Goal: Task Accomplishment & Management: Use online tool/utility

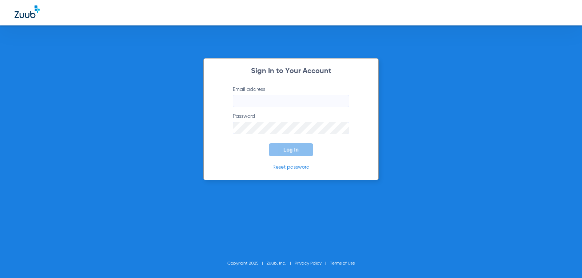
click at [260, 101] on input "Email address" at bounding box center [291, 101] width 116 height 12
click at [281, 103] on input "[EMAIL_ADDRESS][DOMAIN_NAME]" at bounding box center [291, 101] width 116 height 12
type input "[EMAIL_ADDRESS][DOMAIN_NAME]"
click at [297, 152] on span "Log In" at bounding box center [290, 150] width 15 height 6
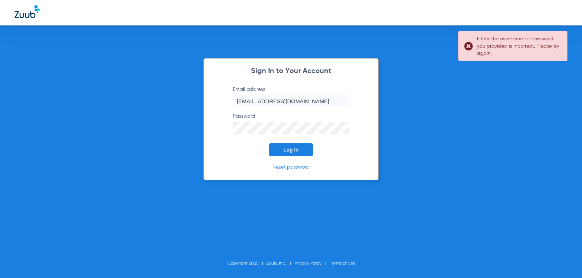
click at [152, 155] on div "Sign In to Your Account Email address [EMAIL_ADDRESS][DOMAIN_NAME] Password Log…" at bounding box center [291, 139] width 582 height 278
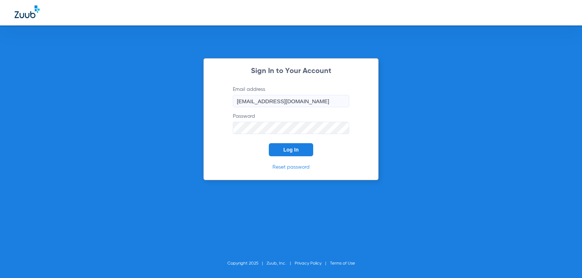
click at [269, 143] on button "Log In" at bounding box center [291, 149] width 44 height 13
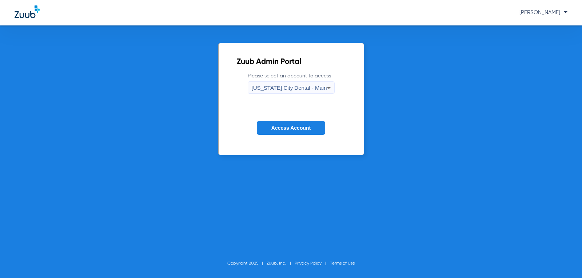
click at [261, 125] on button "Access Account" at bounding box center [291, 128] width 68 height 14
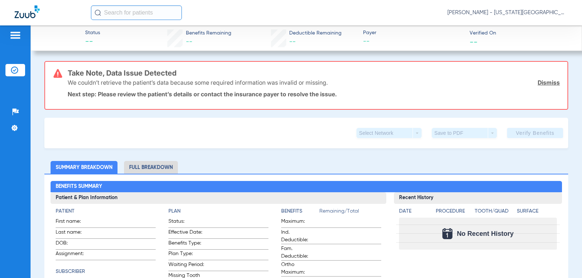
click at [14, 36] on img at bounding box center [15, 35] width 12 height 9
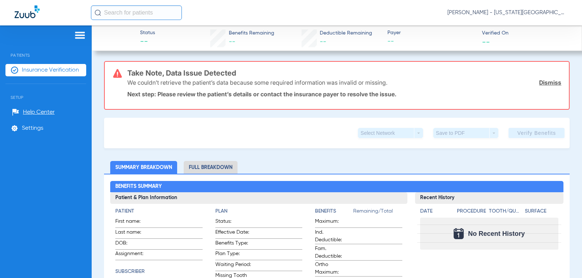
click at [35, 69] on span "Insurance Verification" at bounding box center [50, 70] width 57 height 7
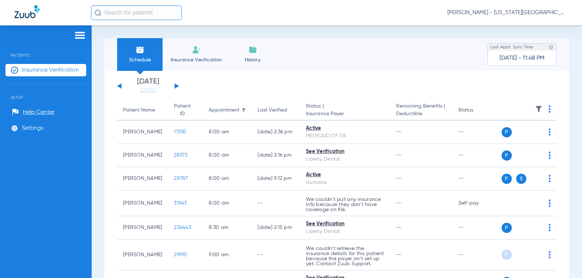
click at [547, 109] on th at bounding box center [528, 110] width 55 height 20
click at [541, 111] on th at bounding box center [528, 110] width 55 height 20
click at [542, 111] on th at bounding box center [528, 110] width 55 height 20
click at [548, 111] on img at bounding box center [549, 108] width 2 height 7
click at [530, 107] on div at bounding box center [291, 139] width 582 height 278
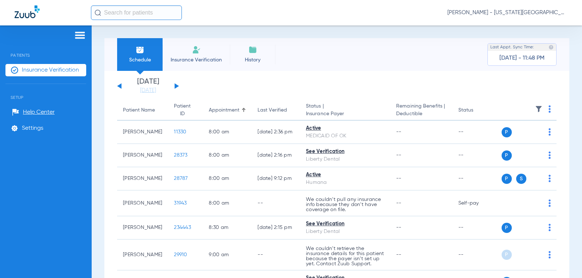
click at [535, 108] on img at bounding box center [538, 108] width 7 height 7
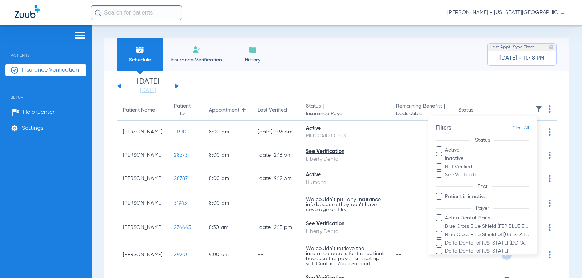
scroll to position [126, 0]
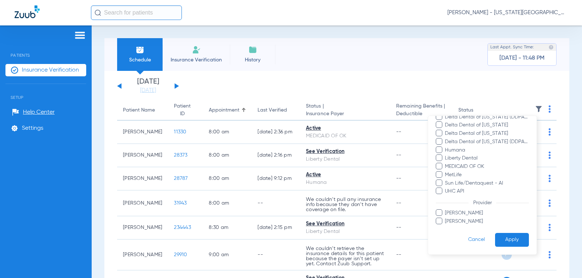
click at [439, 159] on span at bounding box center [438, 157] width 7 height 7
click at [446, 163] on input "Liberty Dental" at bounding box center [446, 163] width 0 height 0
click at [437, 166] on span at bounding box center [438, 166] width 7 height 7
click at [446, 172] on input "MEDICAID OF OK" at bounding box center [446, 172] width 0 height 0
click at [438, 182] on span at bounding box center [438, 183] width 7 height 7
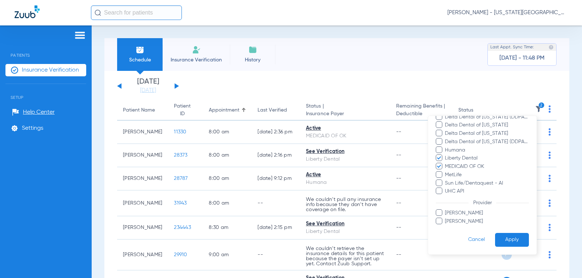
click at [446, 188] on input "Sun Life/Dentaquest - AI" at bounding box center [446, 188] width 0 height 0
drag, startPoint x: 508, startPoint y: 241, endPoint x: 512, endPoint y: 200, distance: 41.6
click at [508, 239] on button "Apply" at bounding box center [512, 240] width 34 height 14
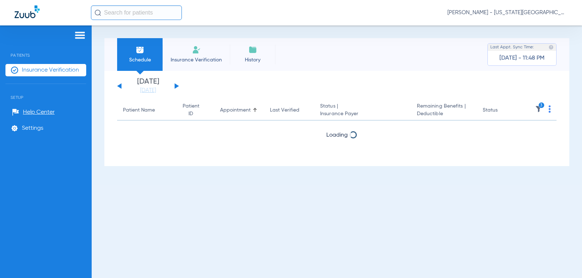
click at [550, 113] on span at bounding box center [549, 111] width 2 height 5
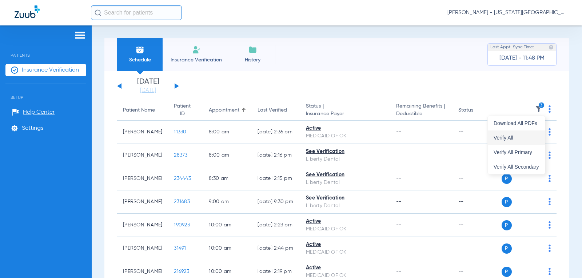
click at [515, 141] on button "Verify All" at bounding box center [515, 137] width 57 height 15
